Goal: Task Accomplishment & Management: Use online tool/utility

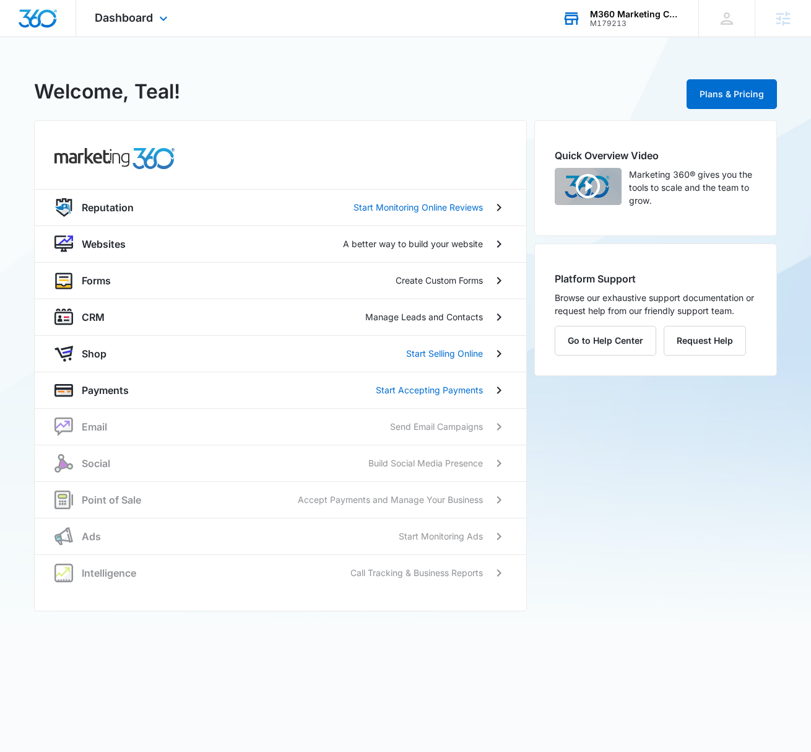
click at [613, 18] on div "M360 Marketing Collateral - Migrated Catch All" at bounding box center [635, 14] width 90 height 10
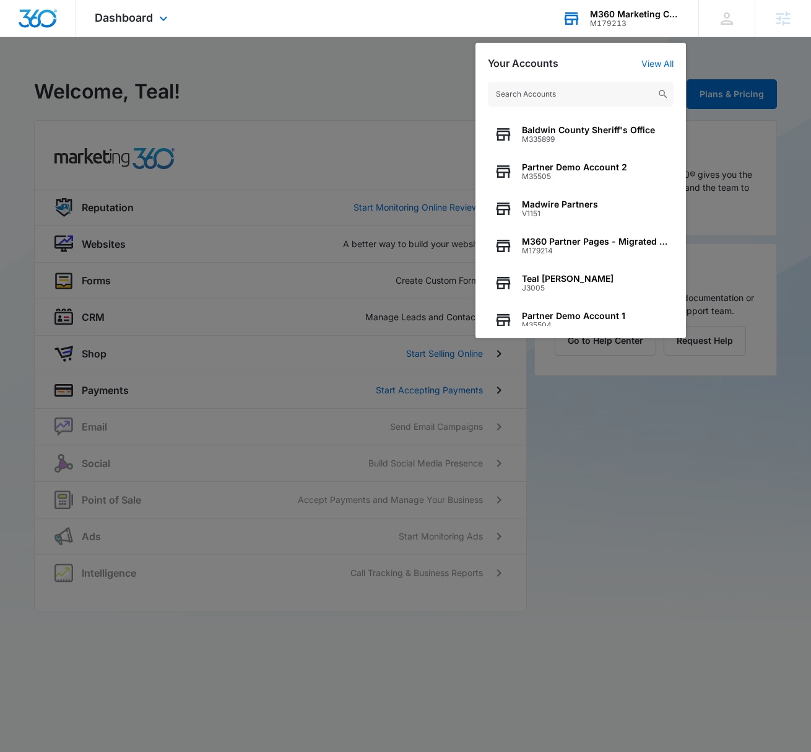
scroll to position [115, 0]
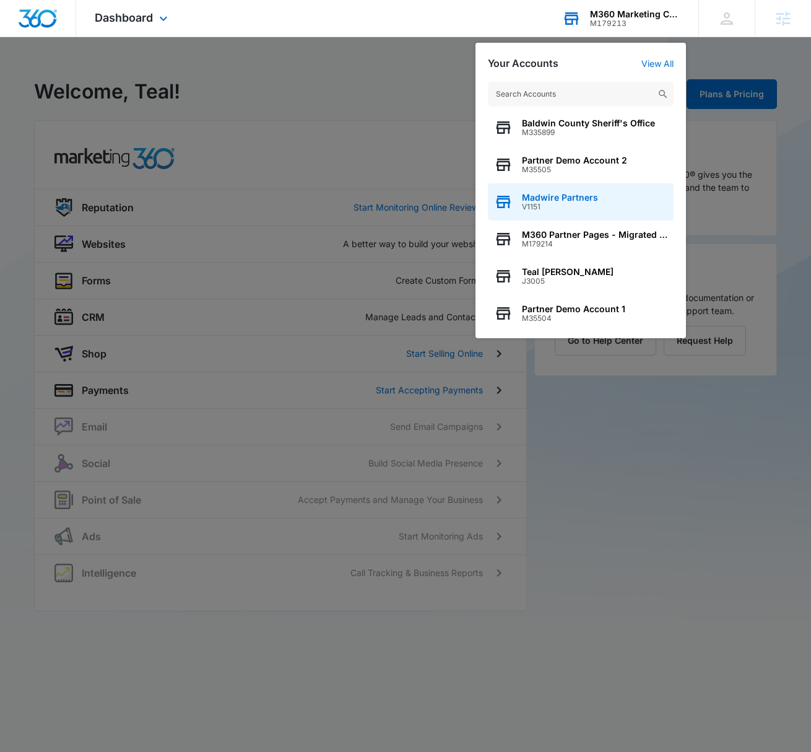
click at [605, 192] on div "Madwire Partners V1151" at bounding box center [581, 201] width 186 height 37
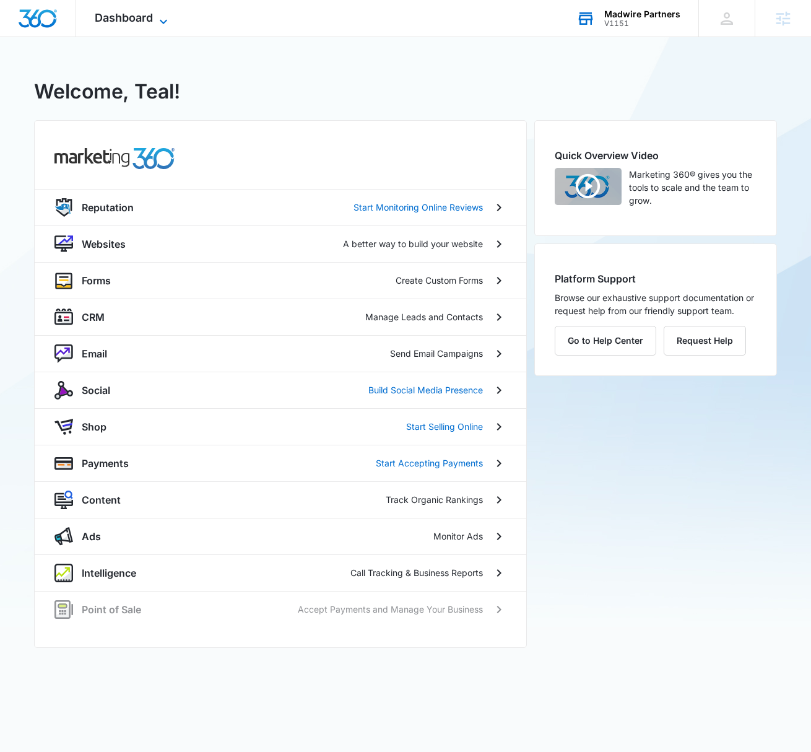
click at [155, 14] on div "Dashboard Apps Reputation Websites Forms CRM Email Social Shop Payments POS Con…" at bounding box center [132, 18] width 113 height 37
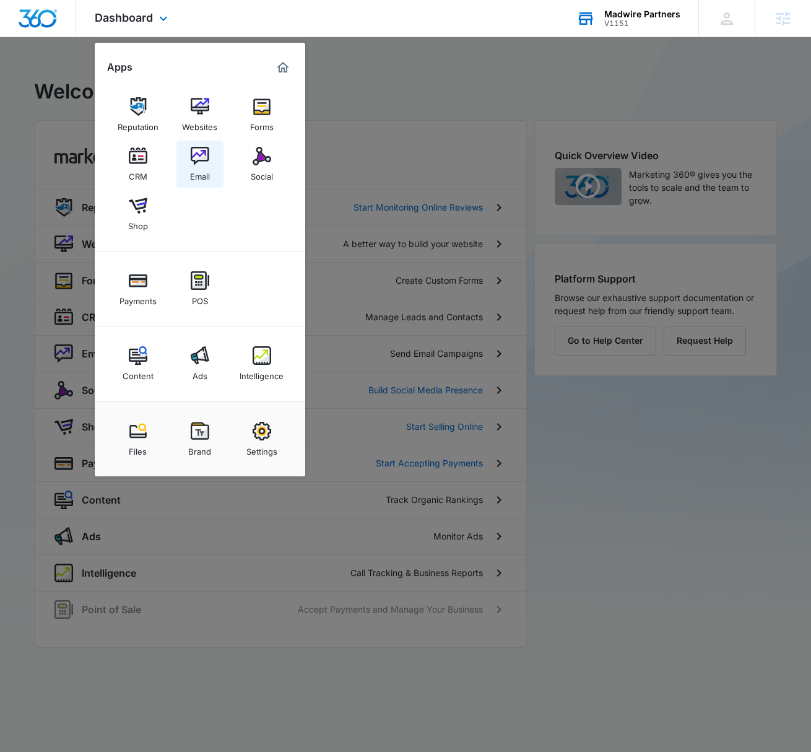
click at [206, 147] on img at bounding box center [200, 156] width 19 height 19
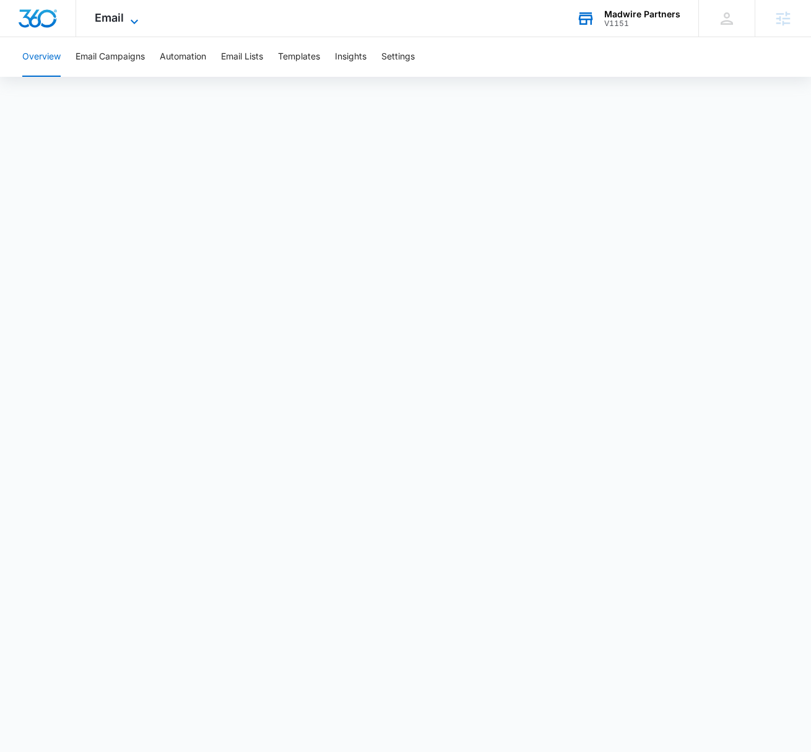
click at [111, 16] on span "Email" at bounding box center [109, 17] width 29 height 13
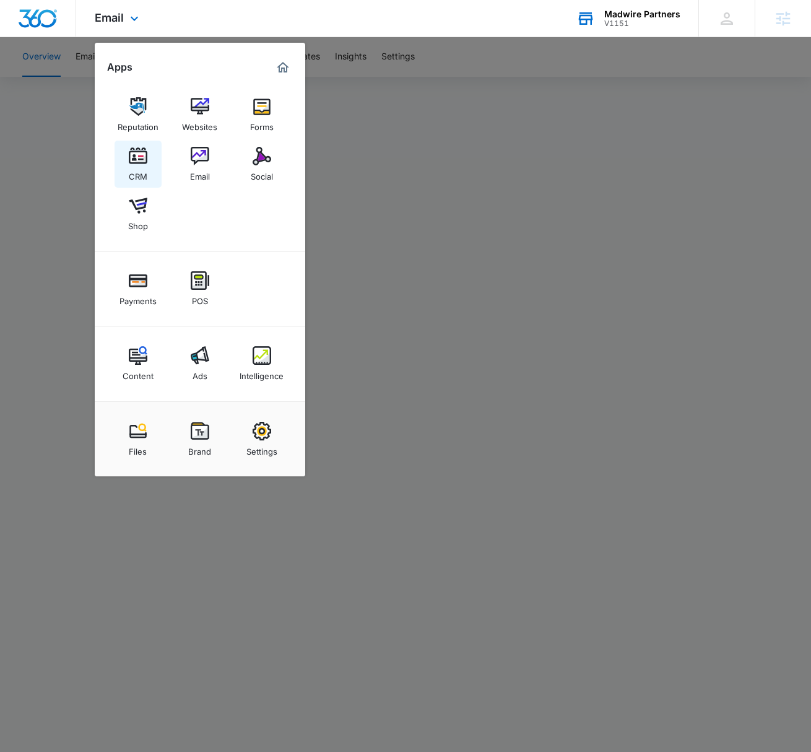
click at [145, 155] on img at bounding box center [138, 156] width 19 height 19
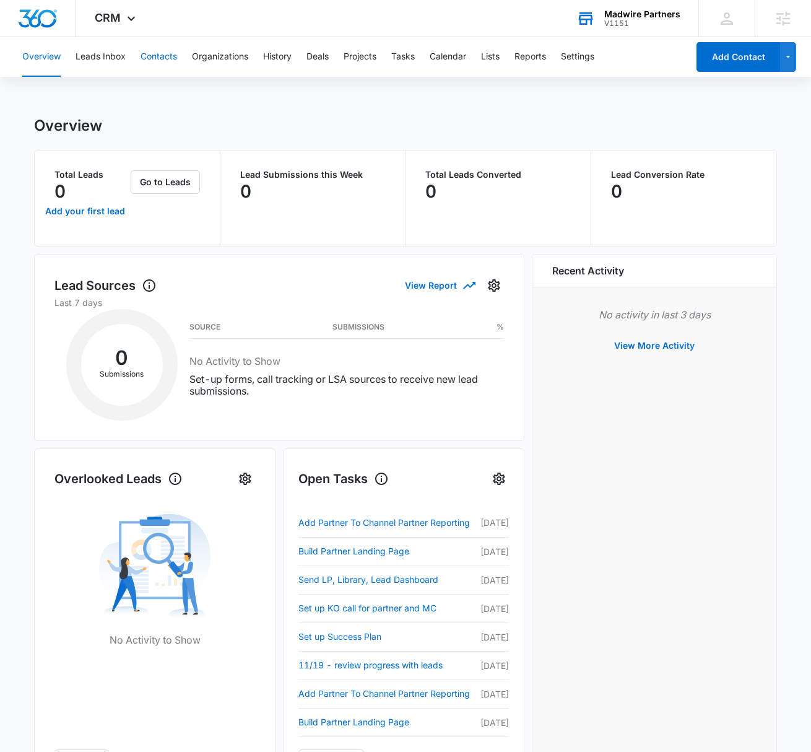
click at [141, 55] on button "Contacts" at bounding box center [159, 57] width 37 height 40
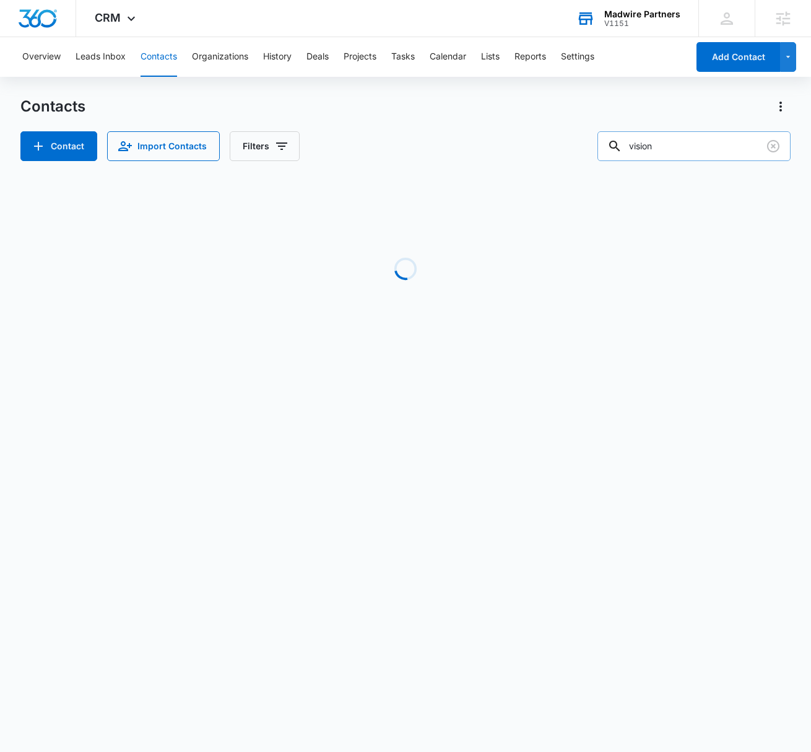
click at [711, 146] on input "vision" at bounding box center [693, 146] width 193 height 30
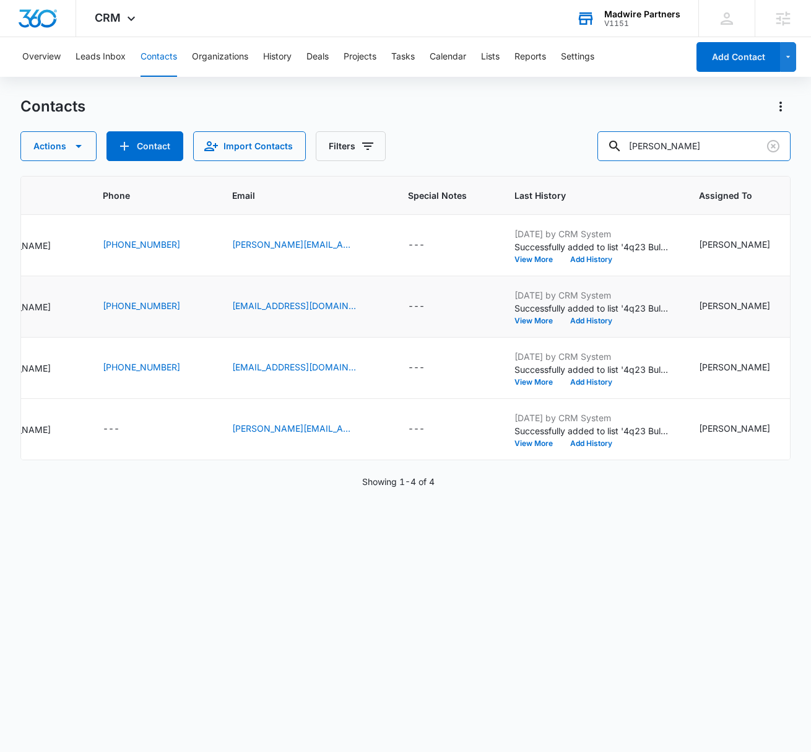
scroll to position [0, 396]
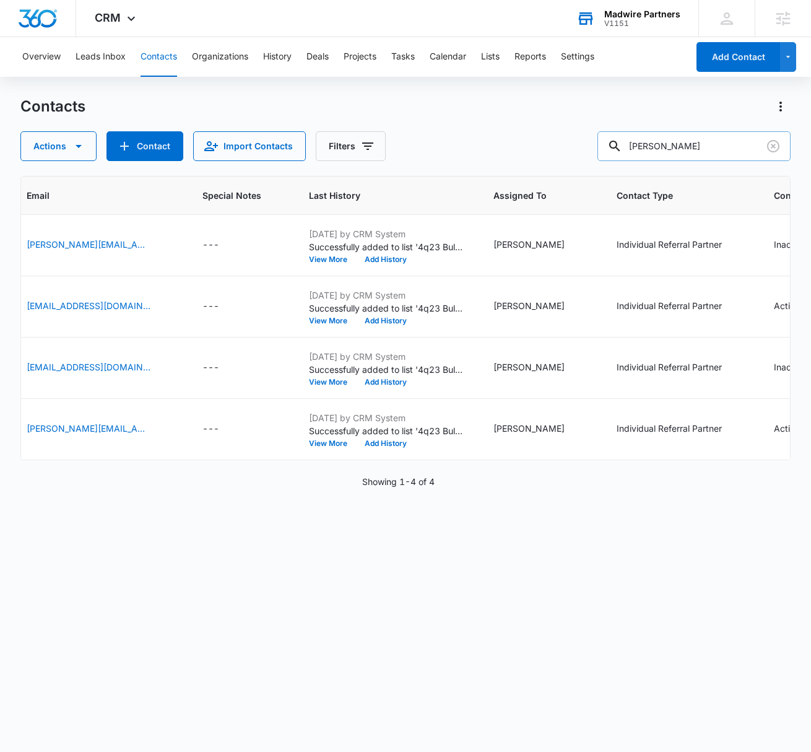
click at [676, 152] on input "[PERSON_NAME]" at bounding box center [693, 146] width 193 height 30
type input "child liberation"
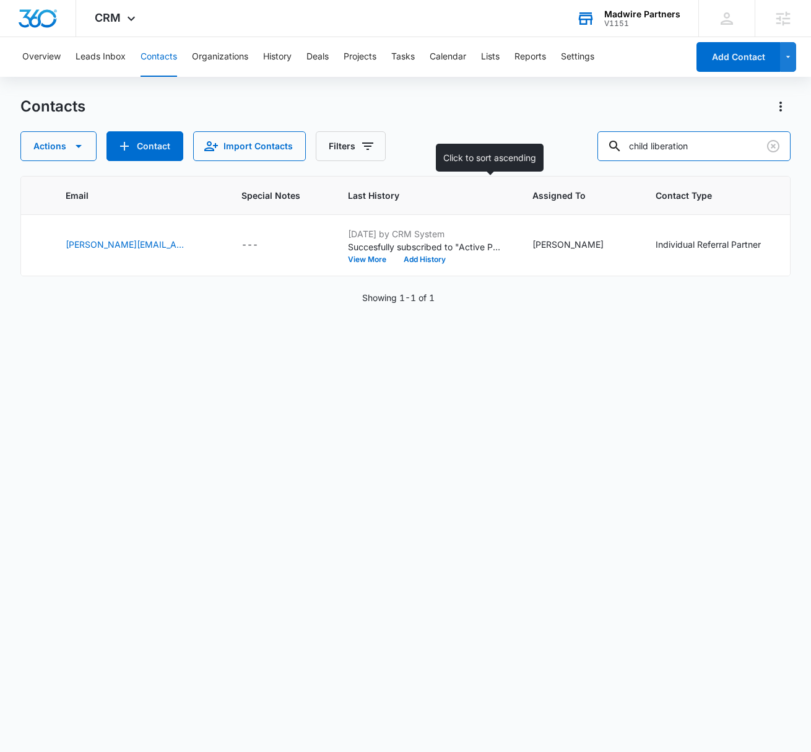
scroll to position [0, 439]
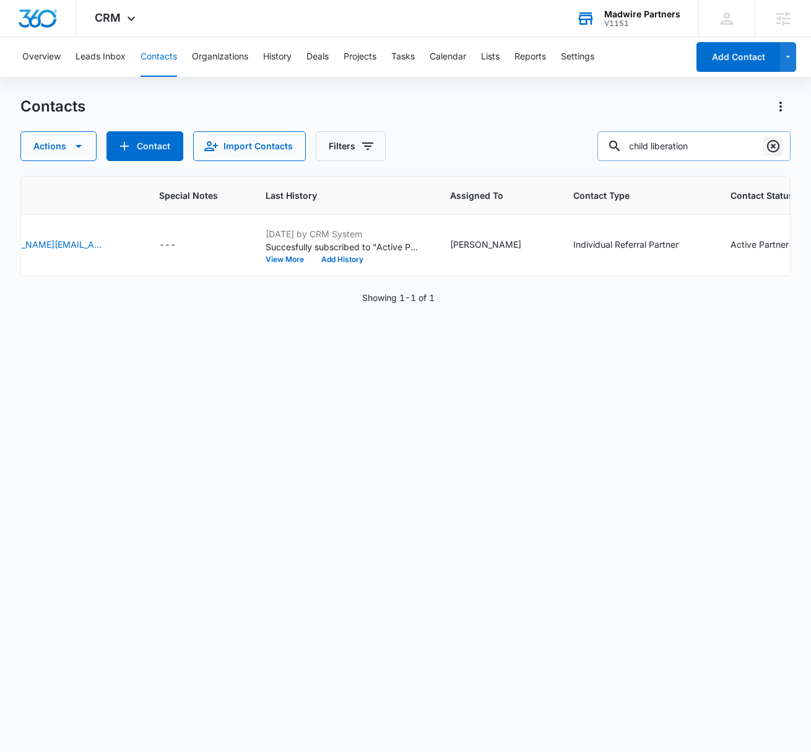
click at [770, 150] on icon "Clear" at bounding box center [773, 146] width 15 height 15
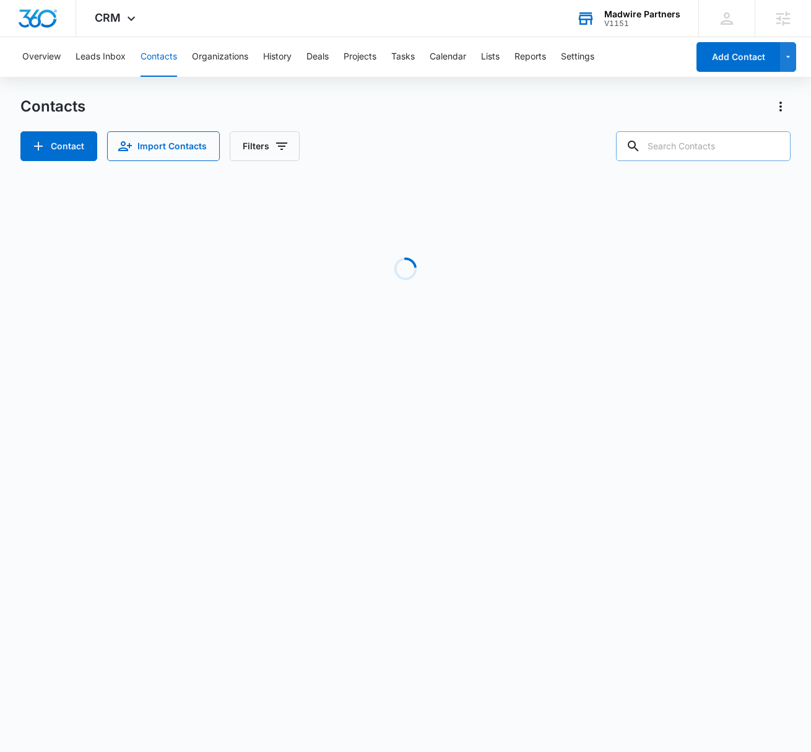
click at [497, 113] on div "Contacts" at bounding box center [405, 107] width 771 height 20
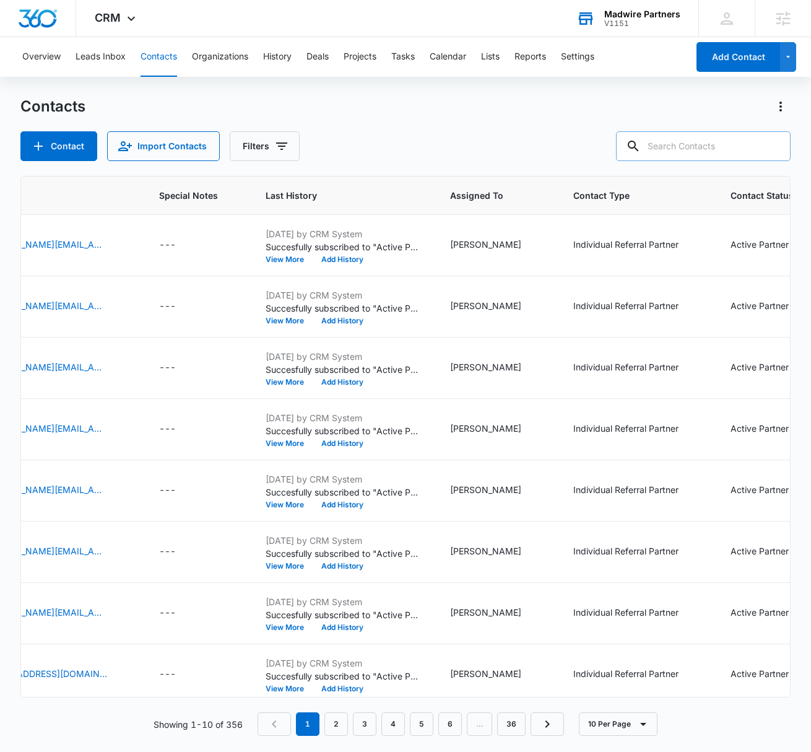
click at [749, 144] on input "text" at bounding box center [703, 146] width 175 height 30
type input "child"
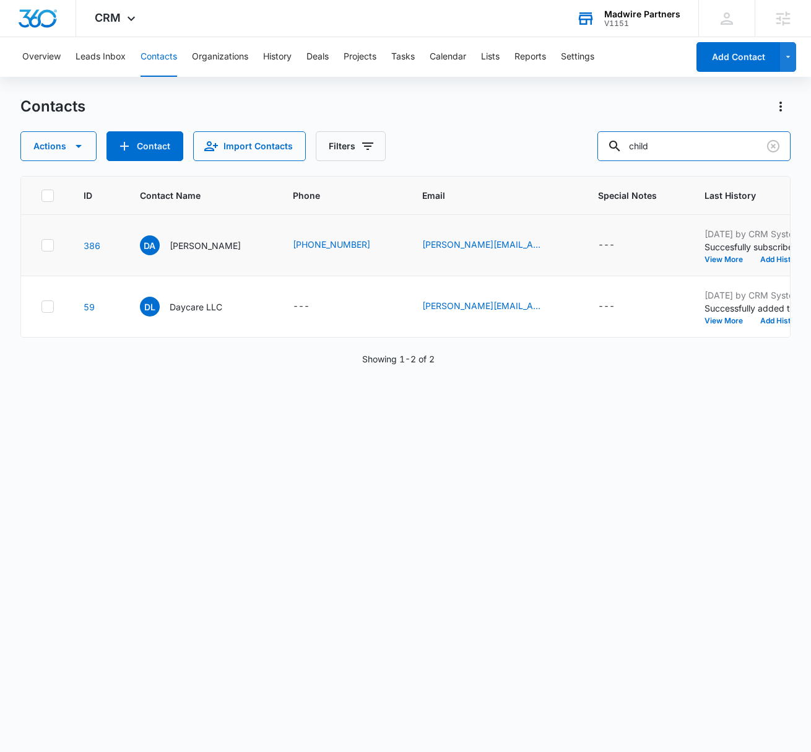
scroll to position [0, 460]
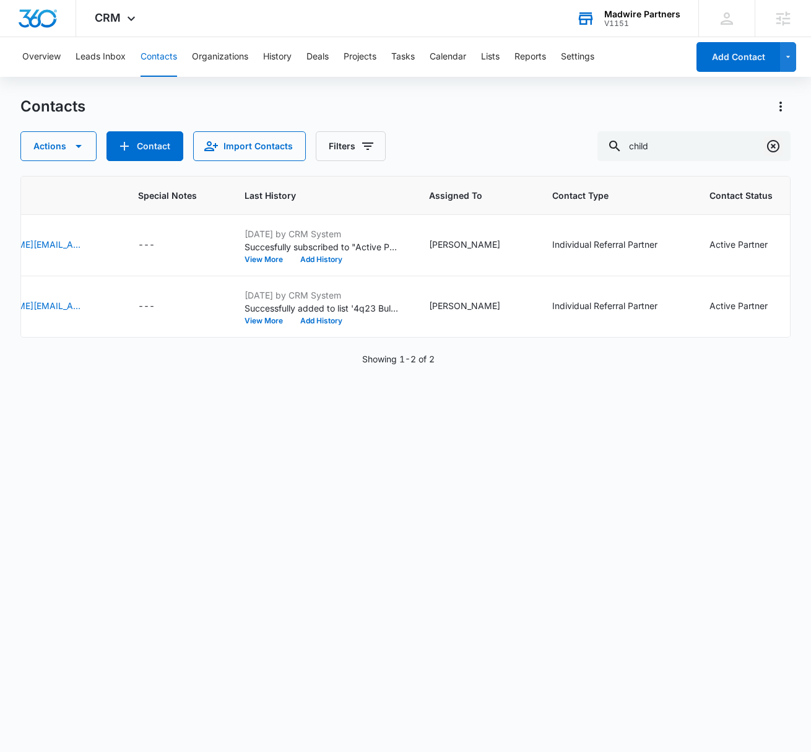
click at [775, 147] on icon "Clear" at bounding box center [773, 146] width 15 height 15
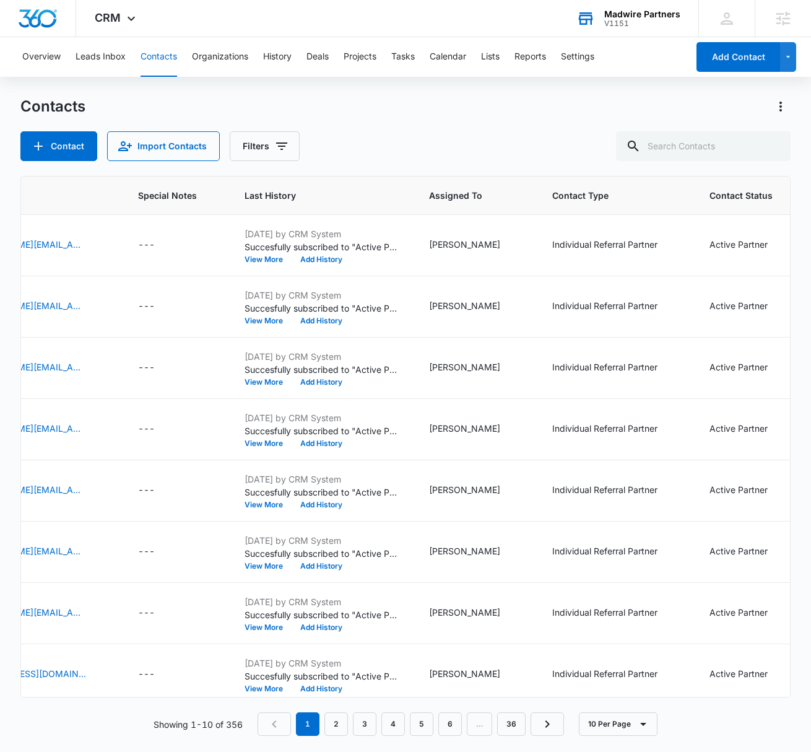
click at [580, 123] on div "Contacts Contact Import Contacts Filters" at bounding box center [405, 129] width 771 height 64
